Goal: Task Accomplishment & Management: Use online tool/utility

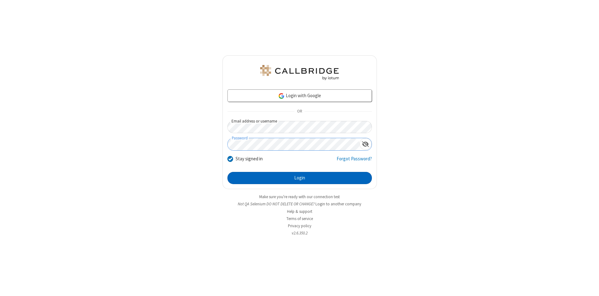
click at [300, 178] on button "Login" at bounding box center [300, 178] width 145 height 12
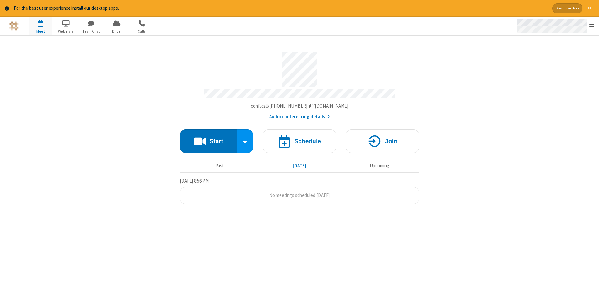
click at [592, 26] on span "Open menu" at bounding box center [592, 26] width 5 height 6
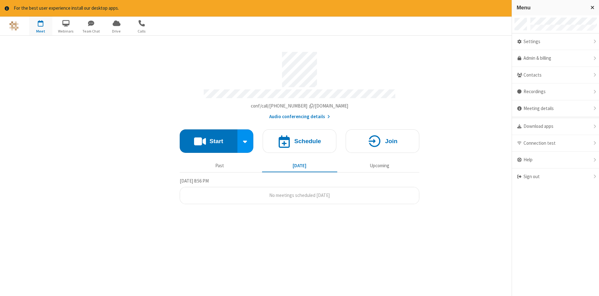
click at [41, 26] on span "button" at bounding box center [40, 23] width 23 height 11
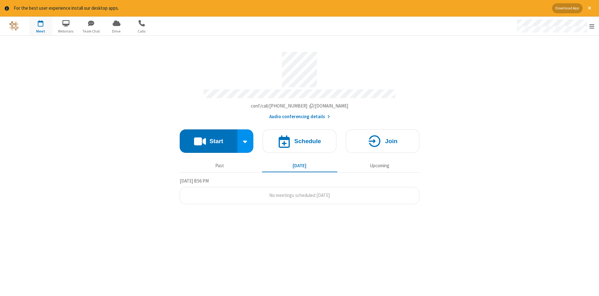
click at [41, 26] on span "button" at bounding box center [40, 23] width 23 height 11
click at [300, 139] on h4 "Schedule" at bounding box center [307, 141] width 27 height 6
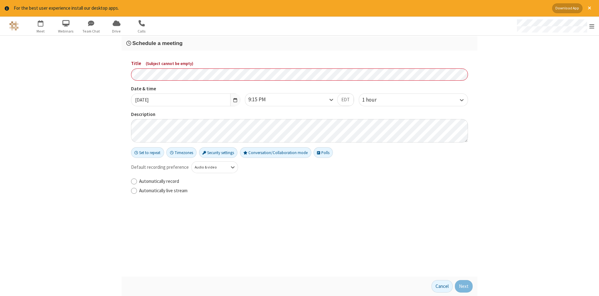
click at [300, 43] on h3 "Schedule a meeting" at bounding box center [299, 43] width 346 height 6
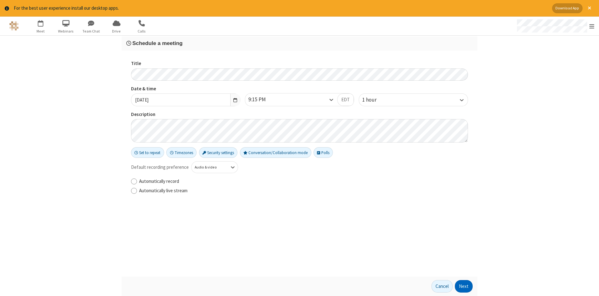
click at [464, 286] on button "Next" at bounding box center [464, 286] width 18 height 12
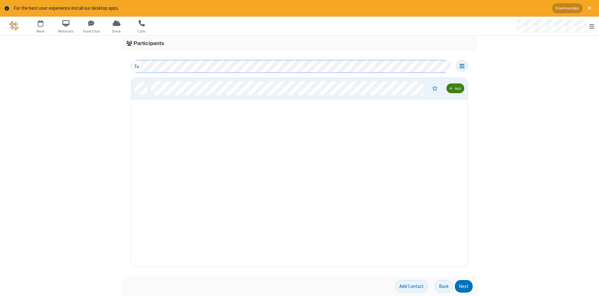
scroll to position [189, 336]
click at [464, 286] on button "Next" at bounding box center [464, 286] width 18 height 12
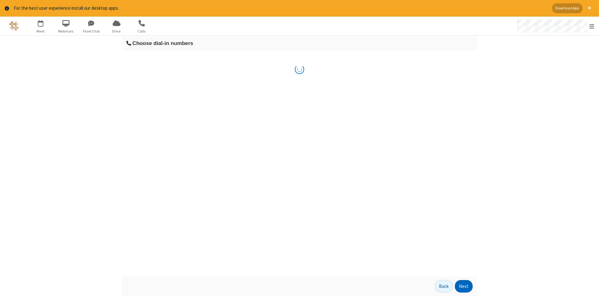
click at [464, 286] on button "Next" at bounding box center [464, 286] width 18 height 12
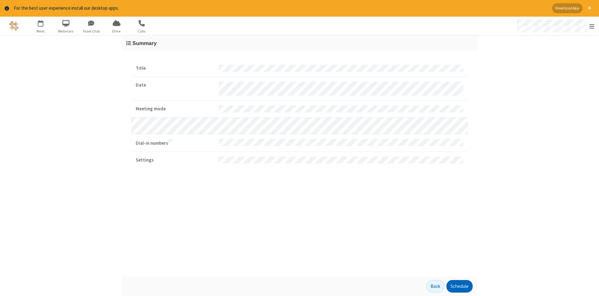
click at [459, 286] on button "Schedule" at bounding box center [460, 286] width 26 height 12
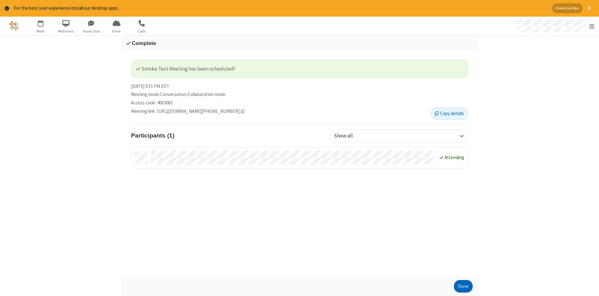
click at [464, 286] on button "Done" at bounding box center [463, 286] width 19 height 12
